Goal: Transaction & Acquisition: Register for event/course

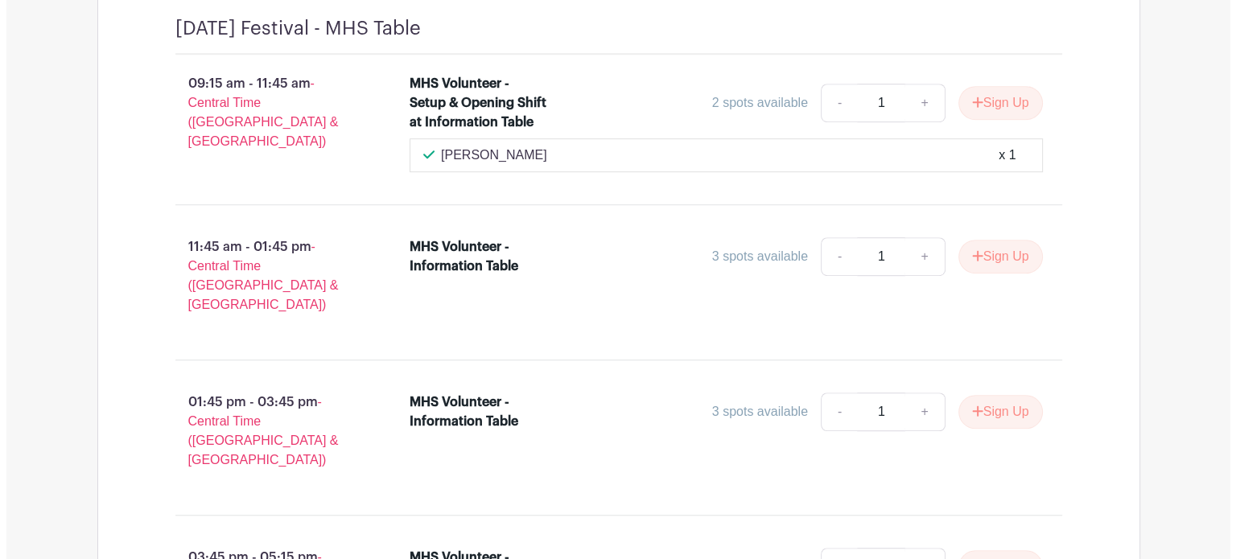
scroll to position [899, 0]
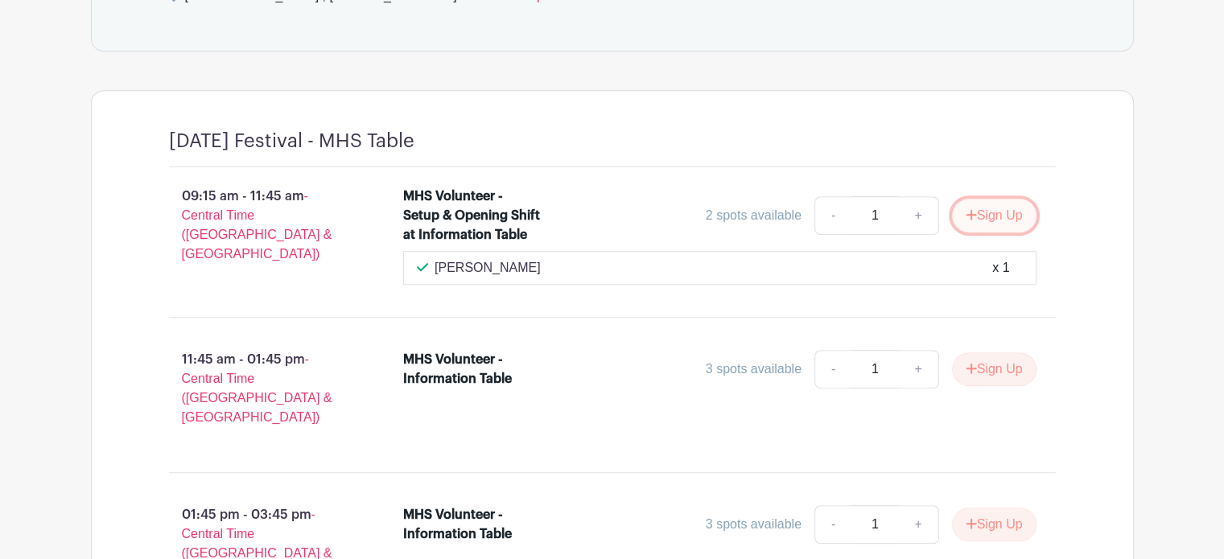
click at [1001, 209] on button "Sign Up" at bounding box center [994, 216] width 85 height 34
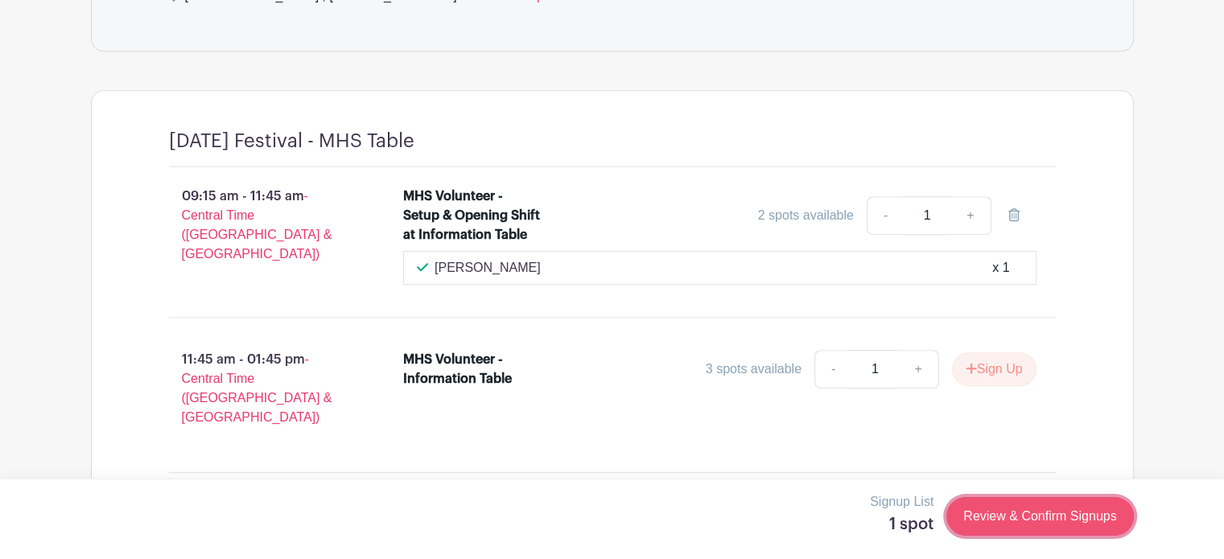
click at [1041, 515] on link "Review & Confirm Signups" at bounding box center [1039, 516] width 187 height 39
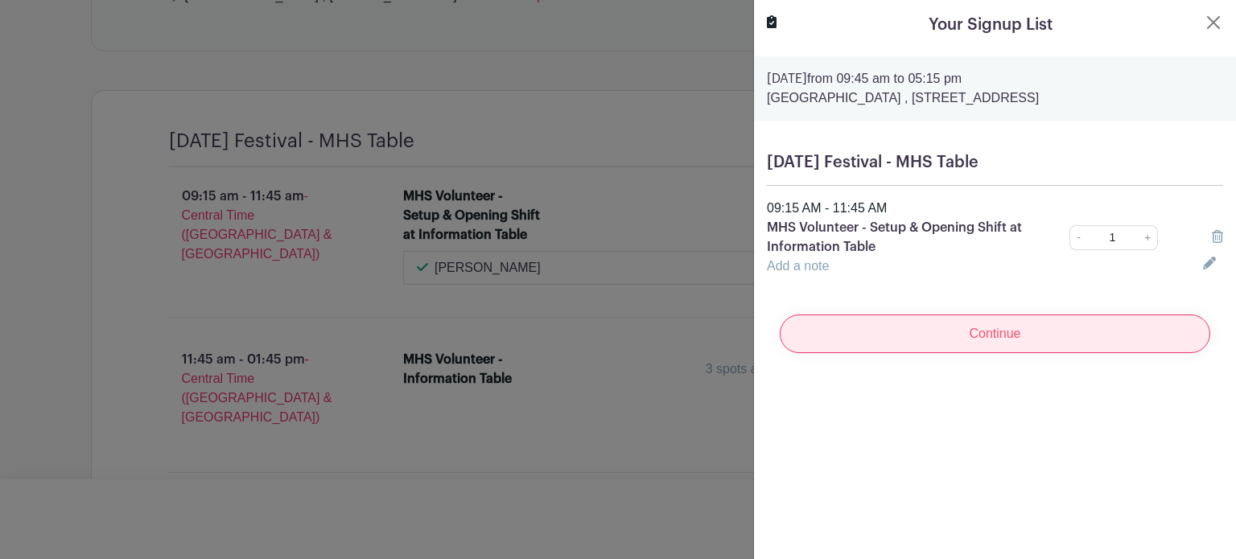
click at [983, 336] on input "Continue" at bounding box center [995, 334] width 431 height 39
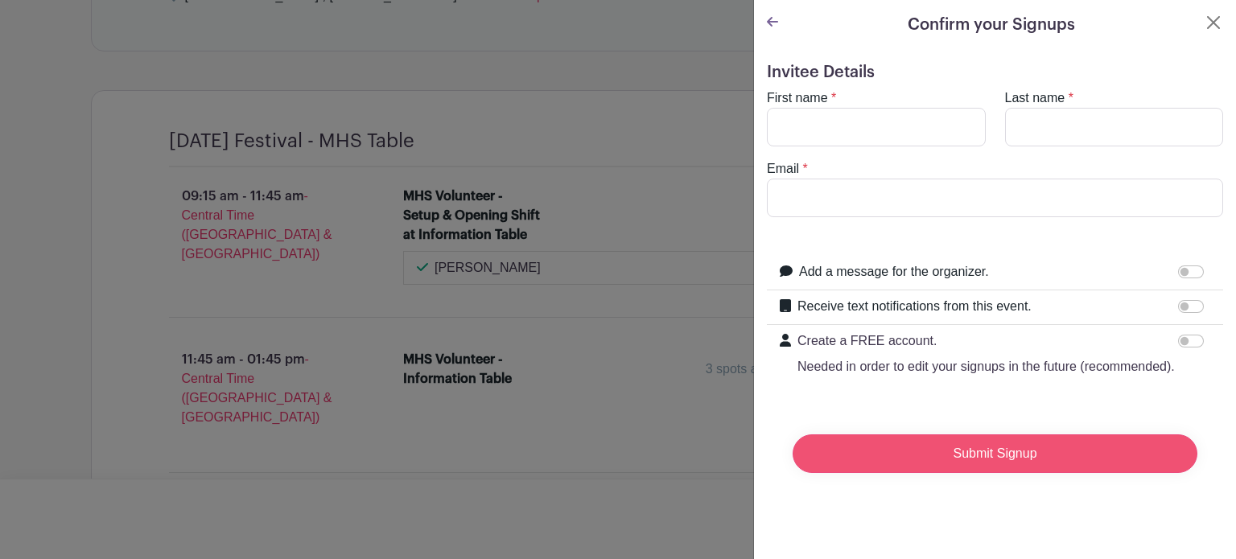
click at [978, 473] on input "Submit Signup" at bounding box center [995, 454] width 405 height 39
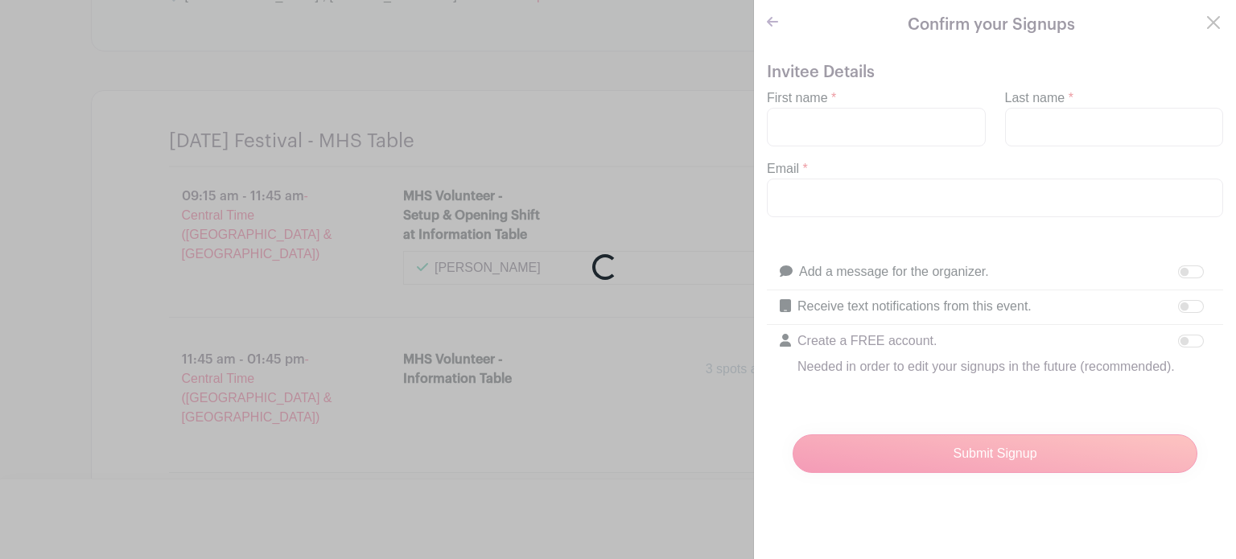
click at [823, 122] on div "Loading..." at bounding box center [618, 279] width 1236 height 559
click at [1201, 20] on div "Loading..." at bounding box center [618, 279] width 1236 height 559
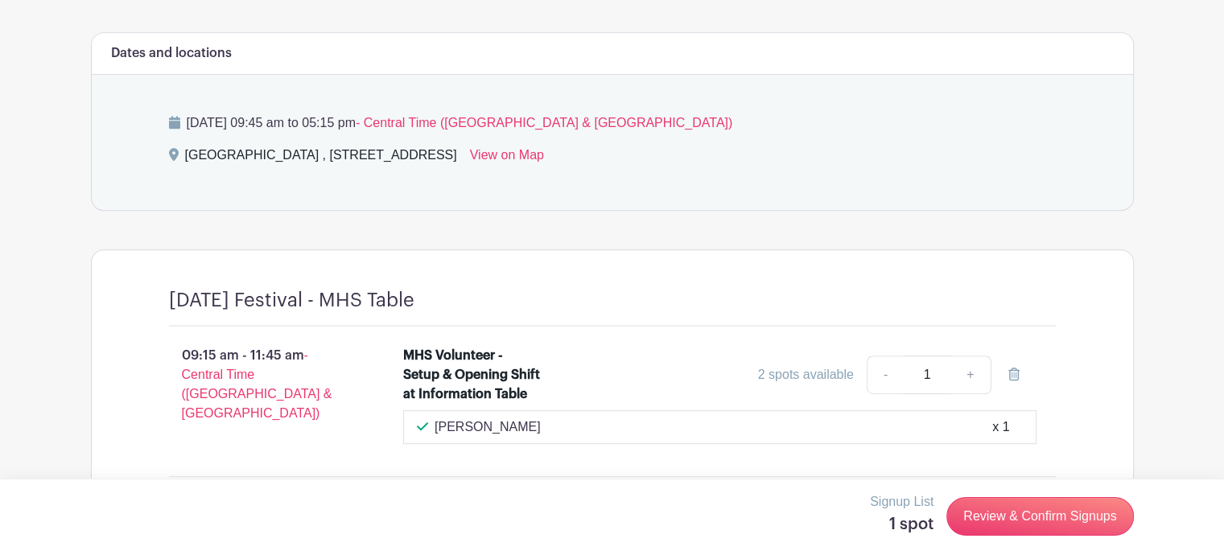
scroll to position [805, 0]
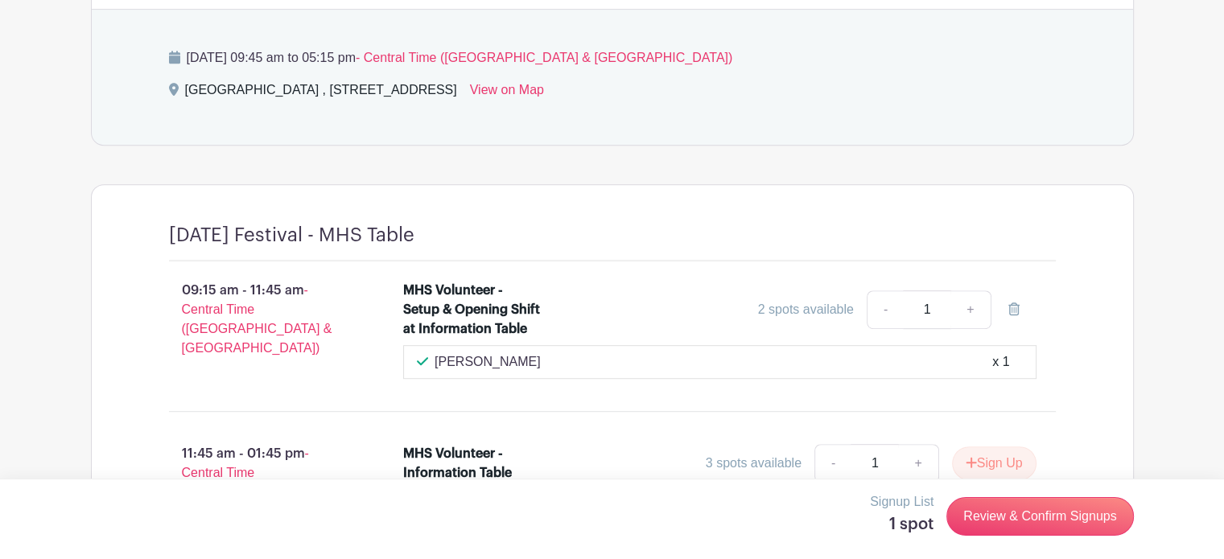
click at [993, 360] on div "x 1" at bounding box center [1000, 362] width 17 height 19
click at [1027, 509] on link "Review & Confirm Signups" at bounding box center [1039, 516] width 187 height 39
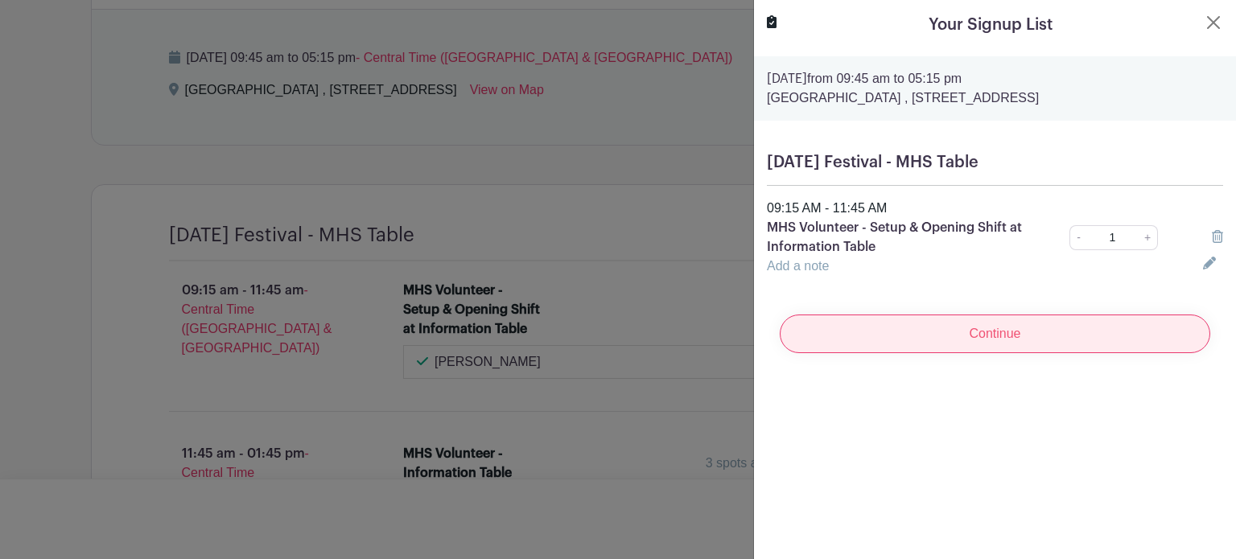
click at [895, 334] on input "Continue" at bounding box center [995, 334] width 431 height 39
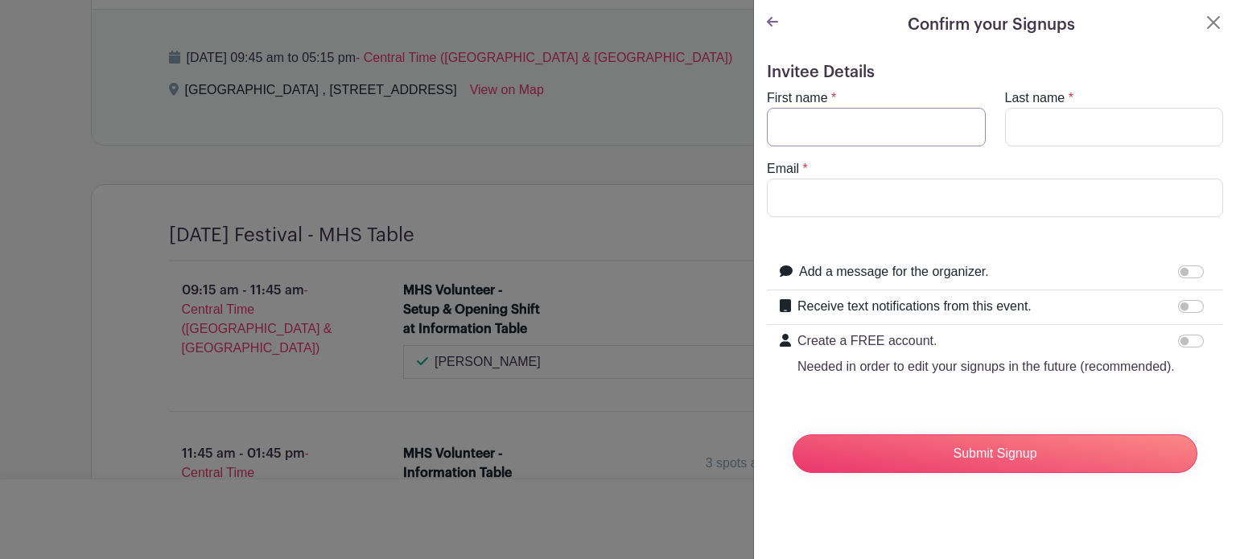
click at [837, 118] on input "First name" at bounding box center [876, 127] width 219 height 39
type input "Ann"
type input "Smith"
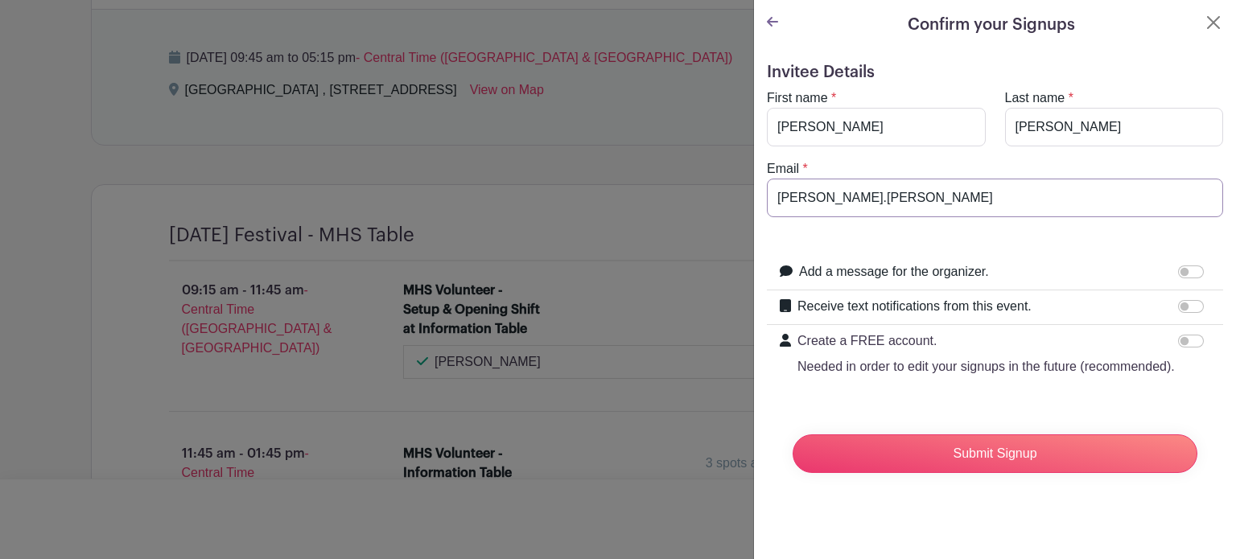
type input "ann.smith.0212@gmail.com"
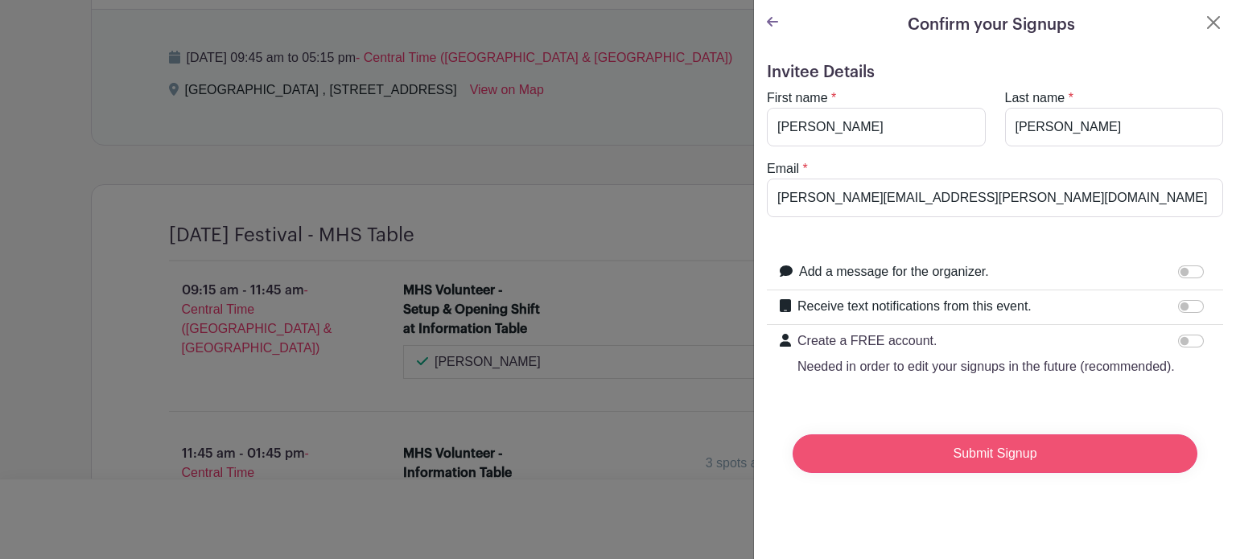
click at [879, 469] on input "Submit Signup" at bounding box center [995, 454] width 405 height 39
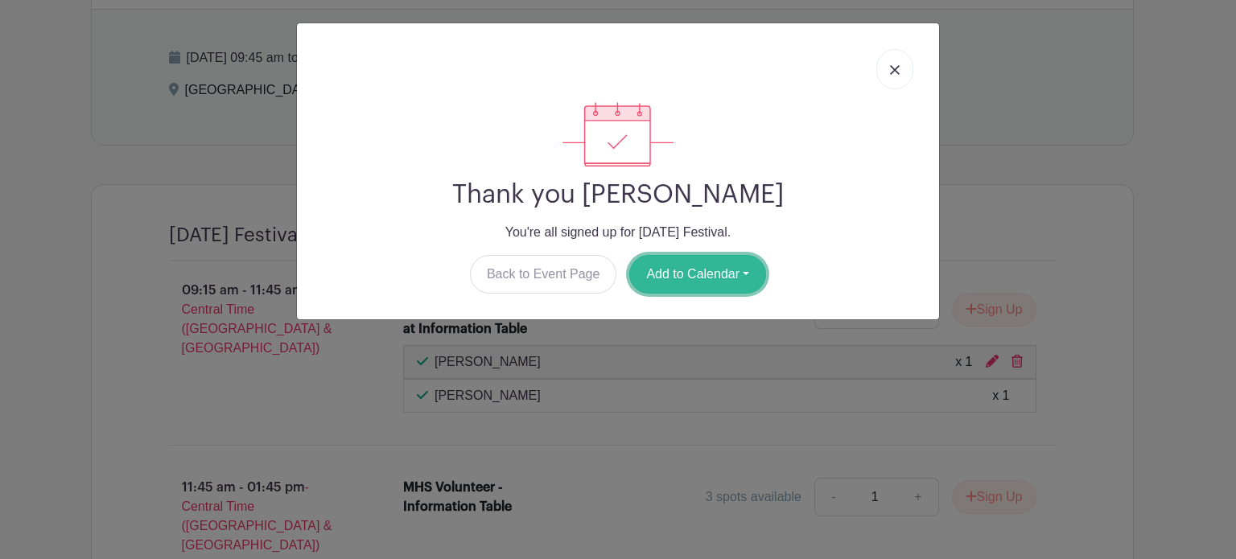
click at [705, 270] on button "Add to Calendar" at bounding box center [697, 274] width 137 height 39
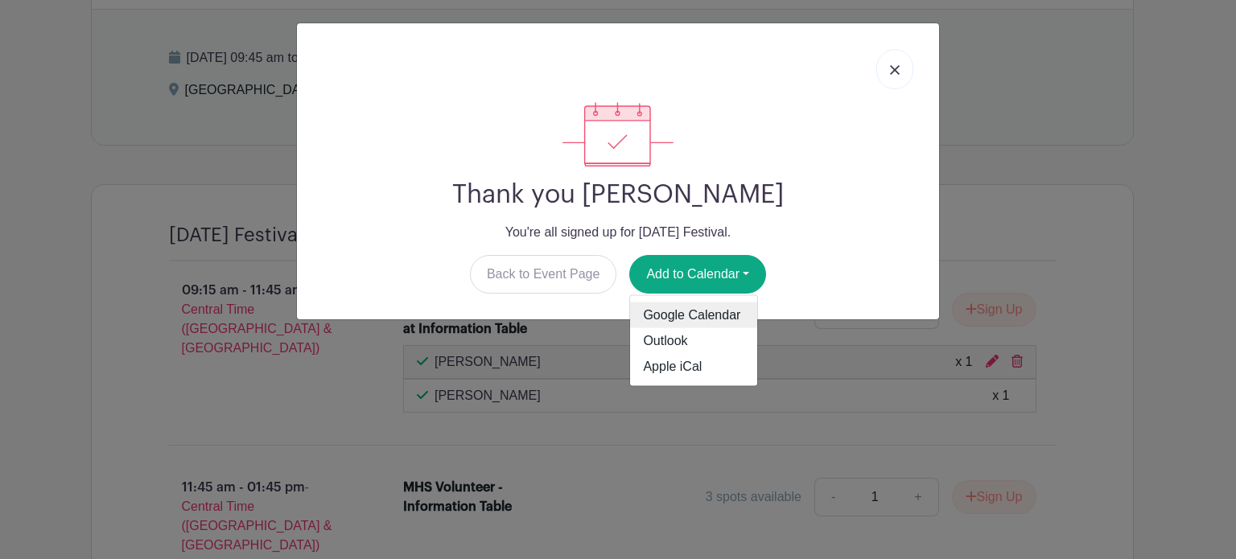
click at [707, 315] on link "Google Calendar" at bounding box center [693, 316] width 127 height 26
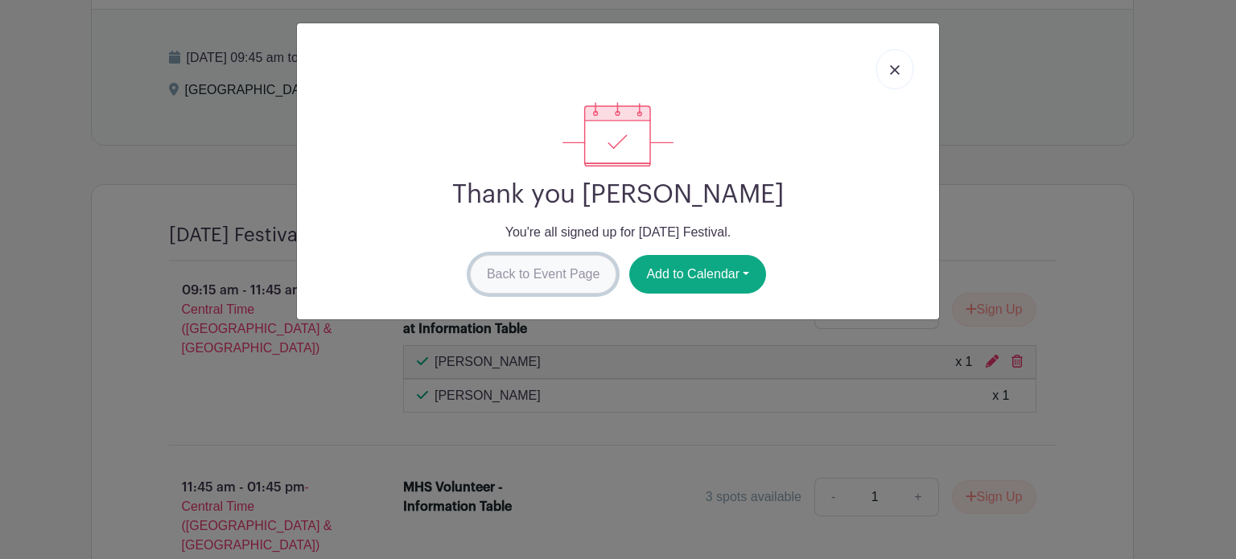
click at [559, 266] on link "Back to Event Page" at bounding box center [543, 274] width 147 height 39
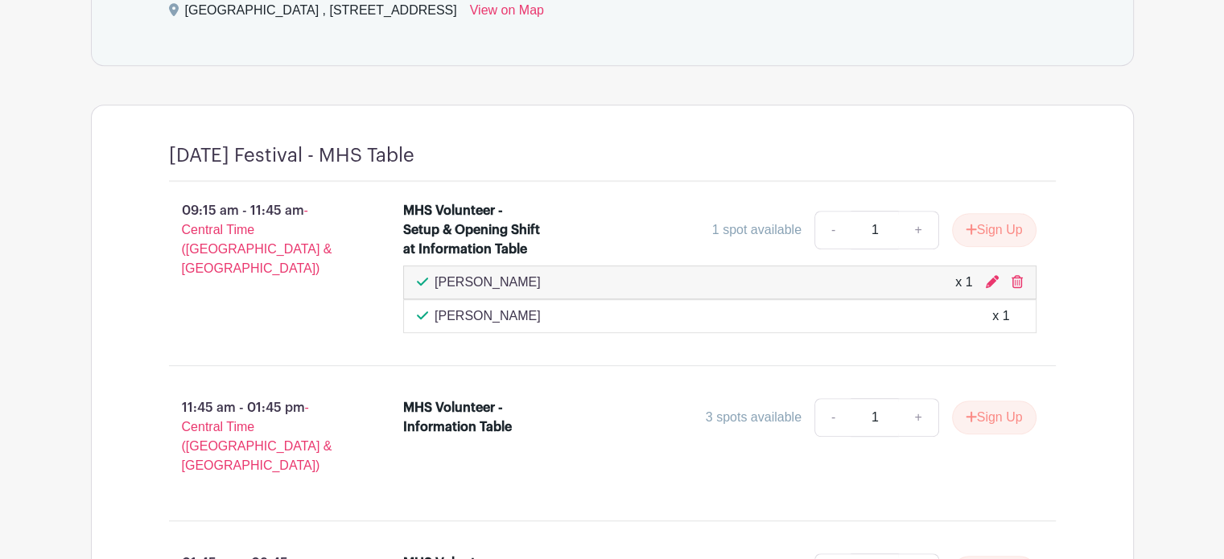
scroll to position [737, 0]
